Goal: Navigation & Orientation: Find specific page/section

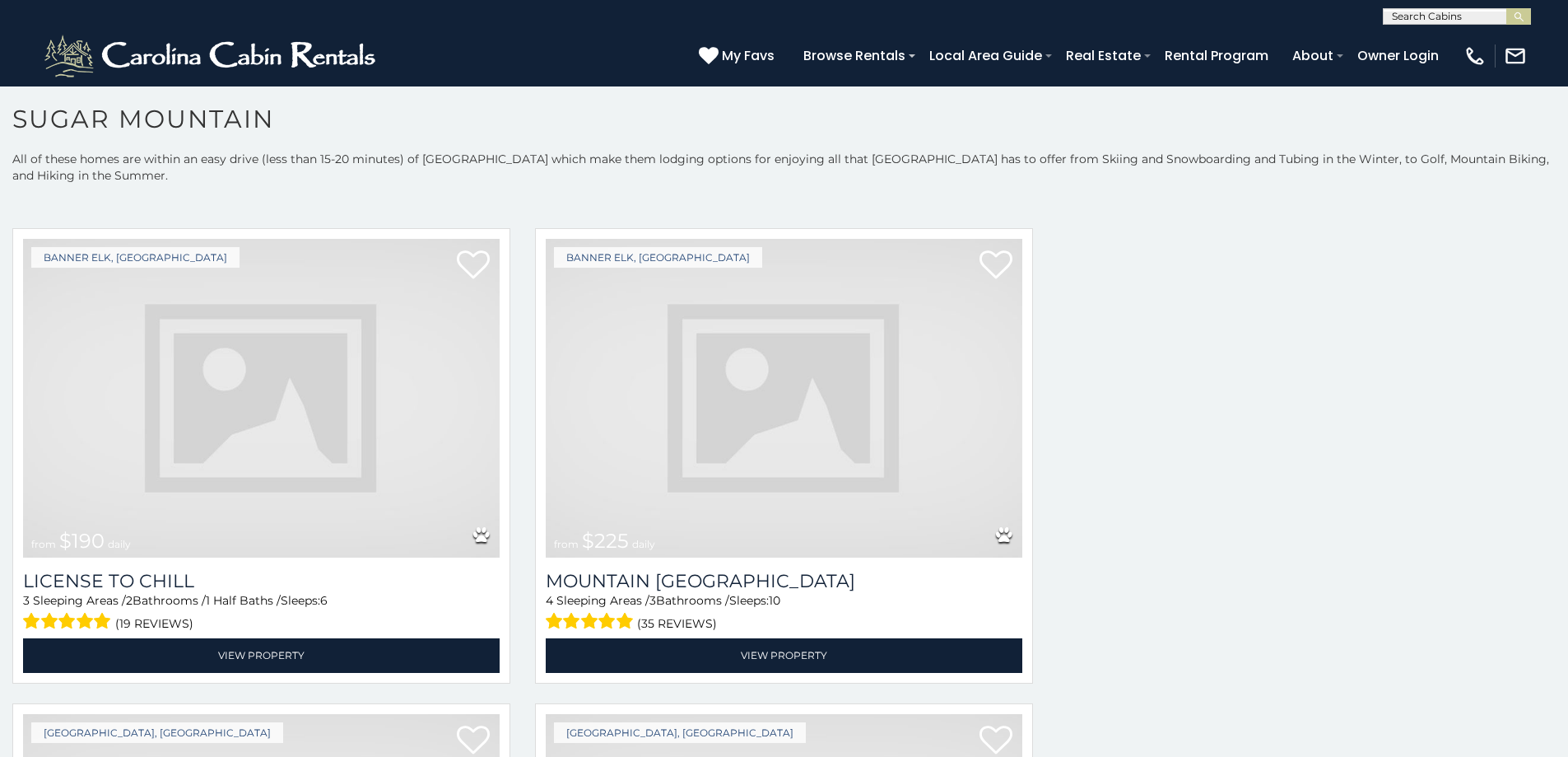
scroll to position [5085, 0]
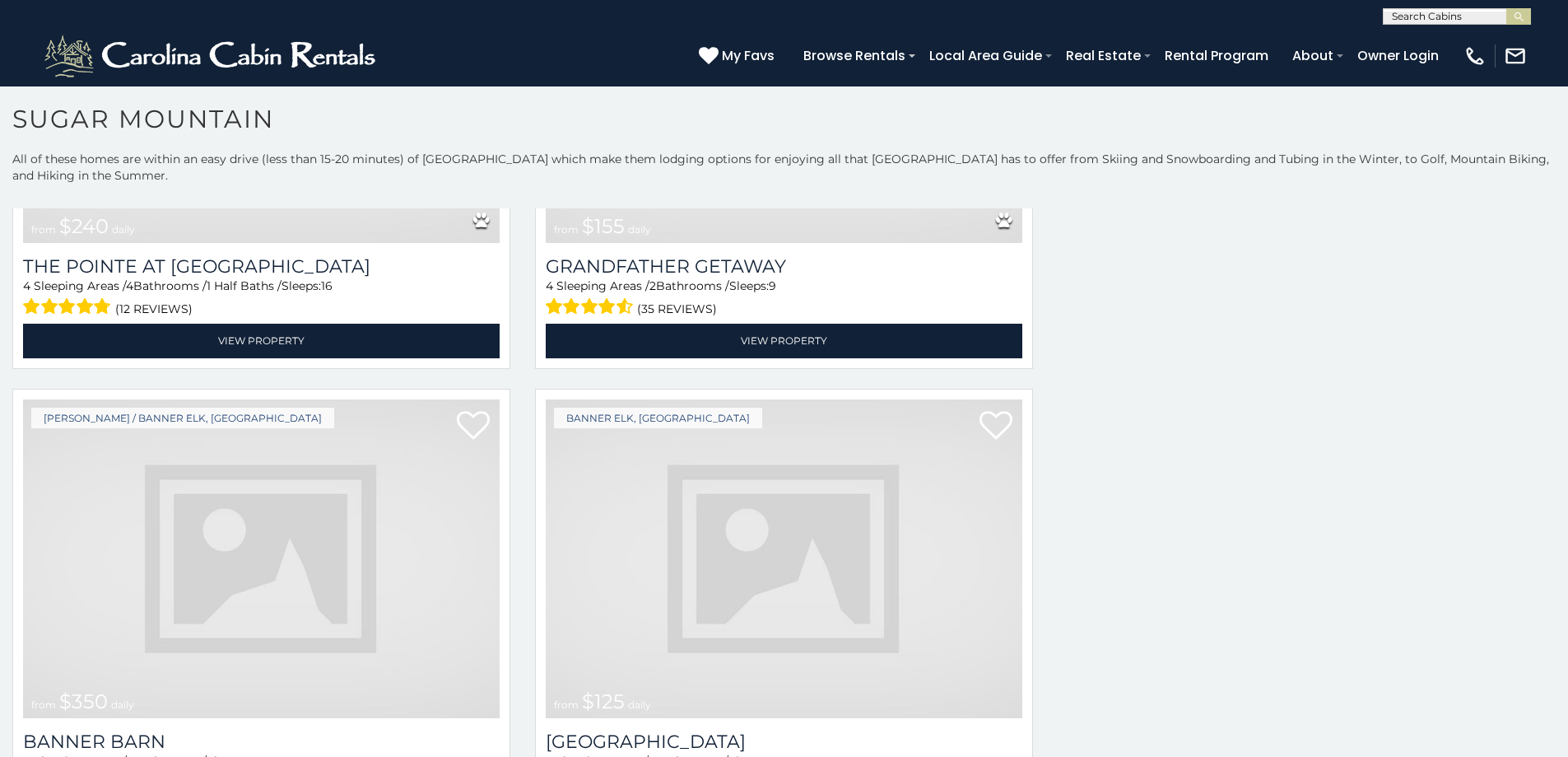
click at [254, 614] on img at bounding box center [261, 559] width 477 height 320
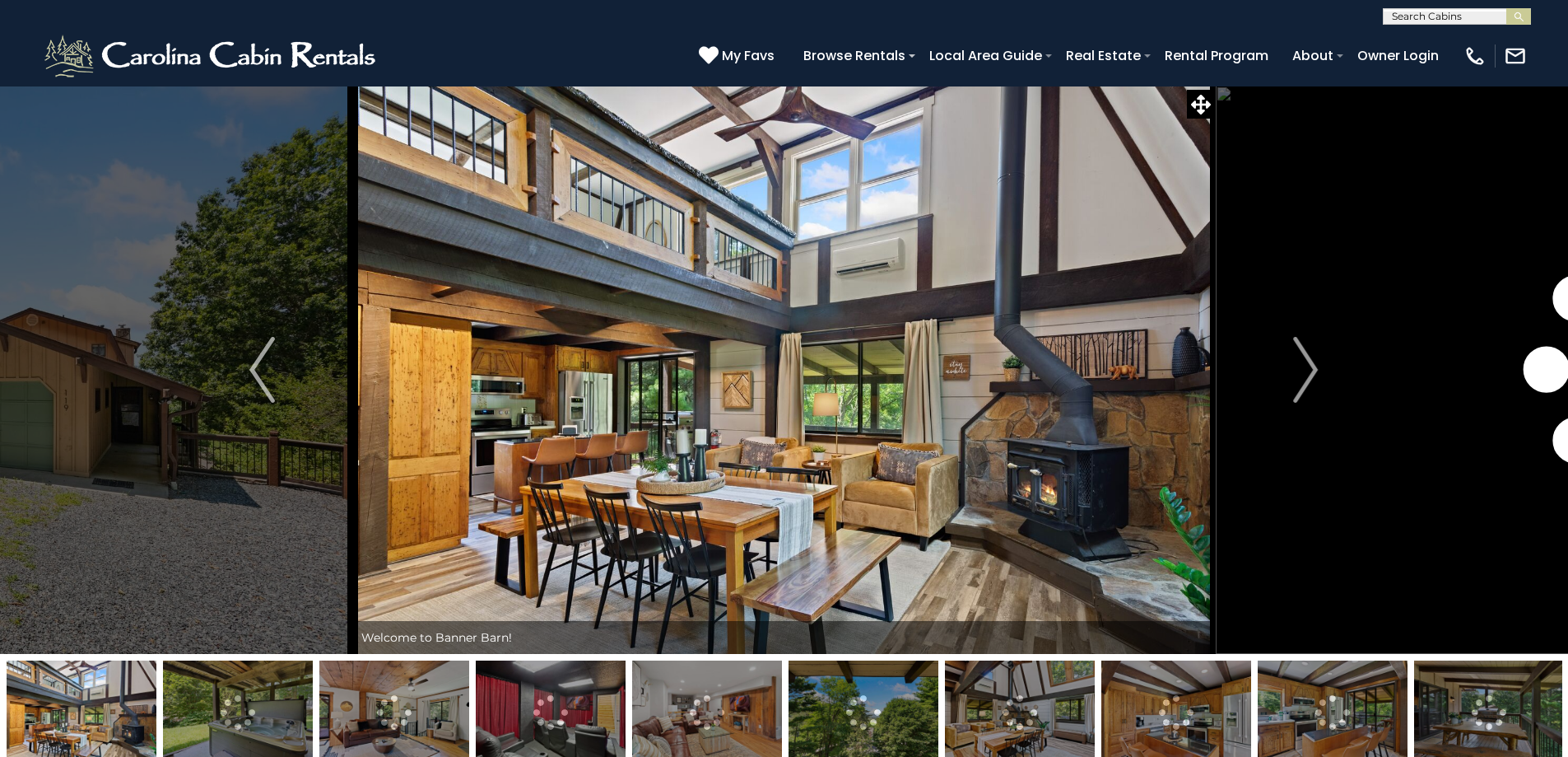
scroll to position [66, 0]
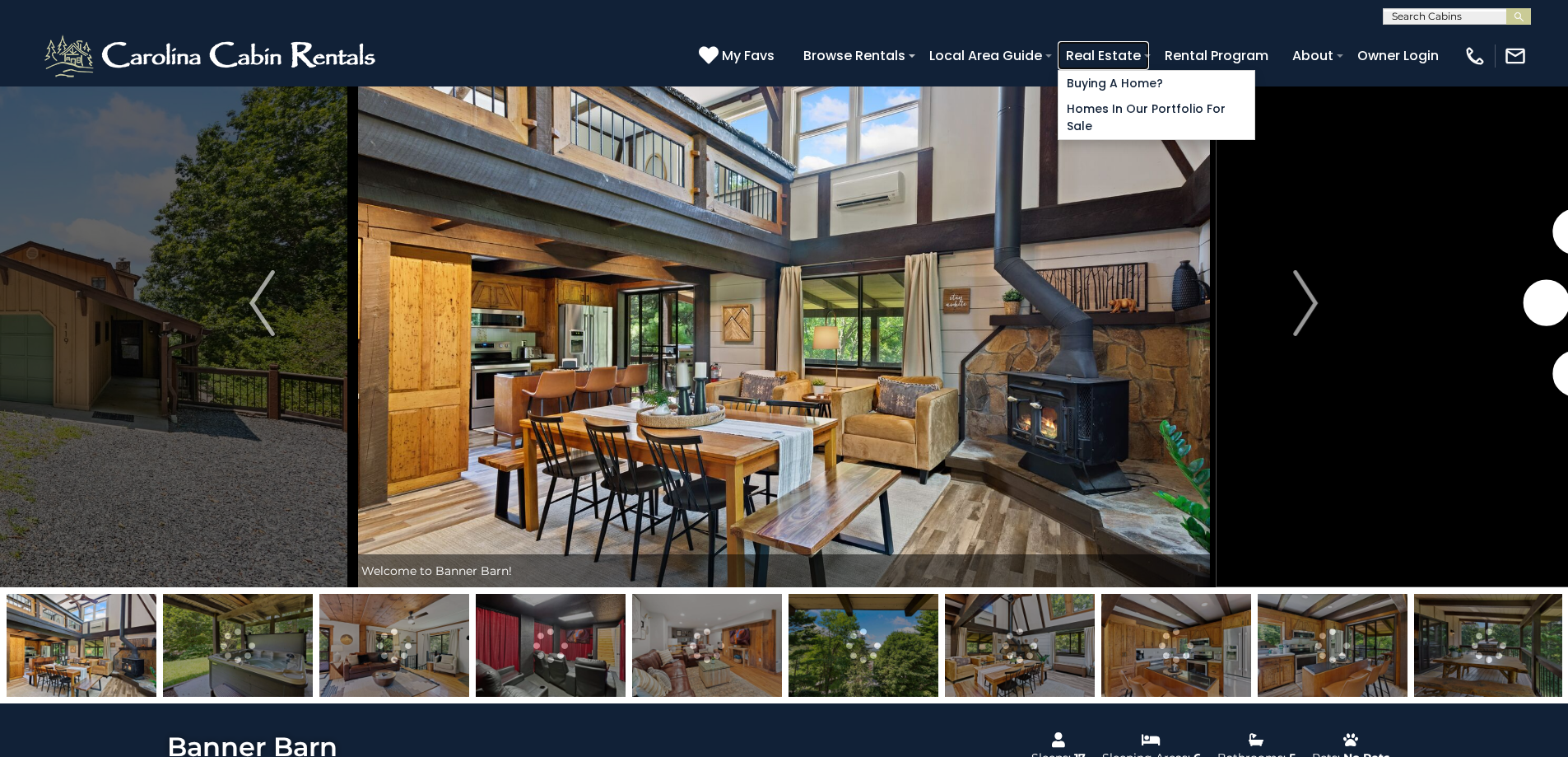
click at [1149, 51] on link "Real Estate" at bounding box center [1103, 56] width 91 height 29
